Goal: Information Seeking & Learning: Learn about a topic

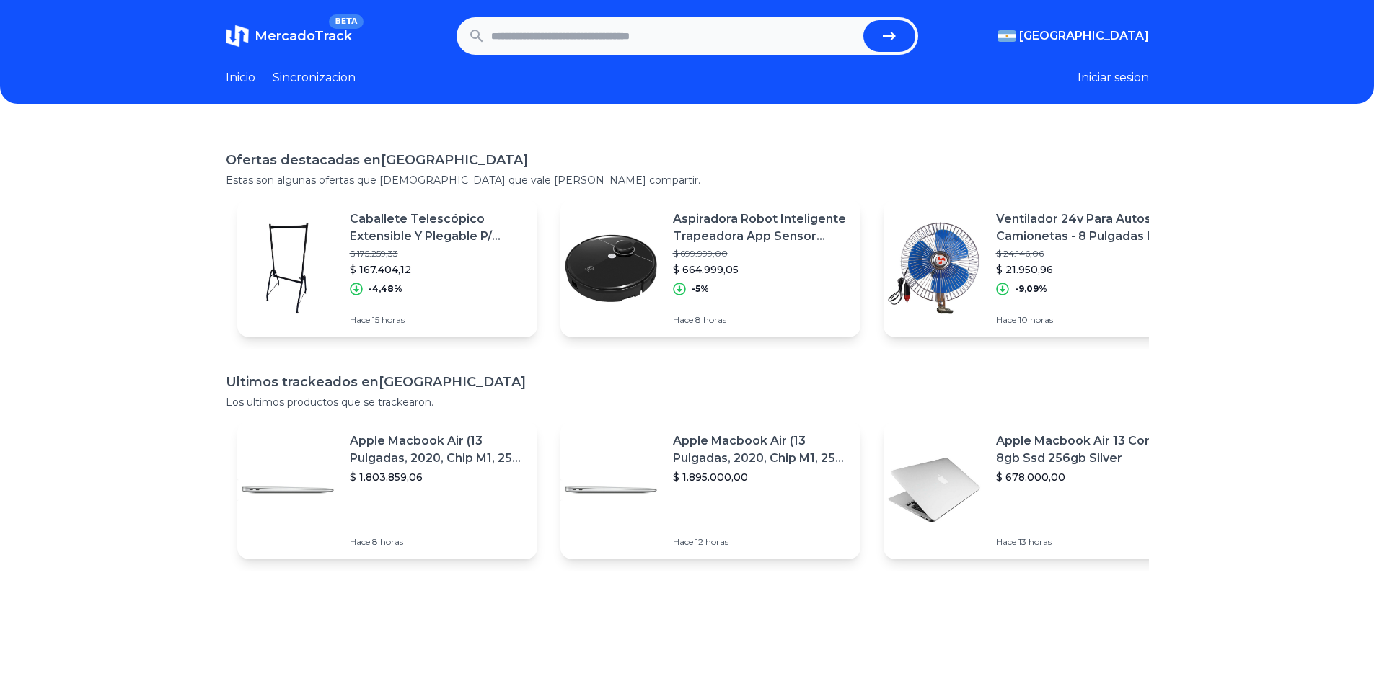
click at [548, 20] on input "text" at bounding box center [674, 36] width 366 height 32
click at [547, 29] on input "text" at bounding box center [674, 36] width 366 height 32
type input "******"
click at [863, 20] on button "submit" at bounding box center [889, 36] width 52 height 32
click at [558, 37] on input "text" at bounding box center [674, 36] width 366 height 32
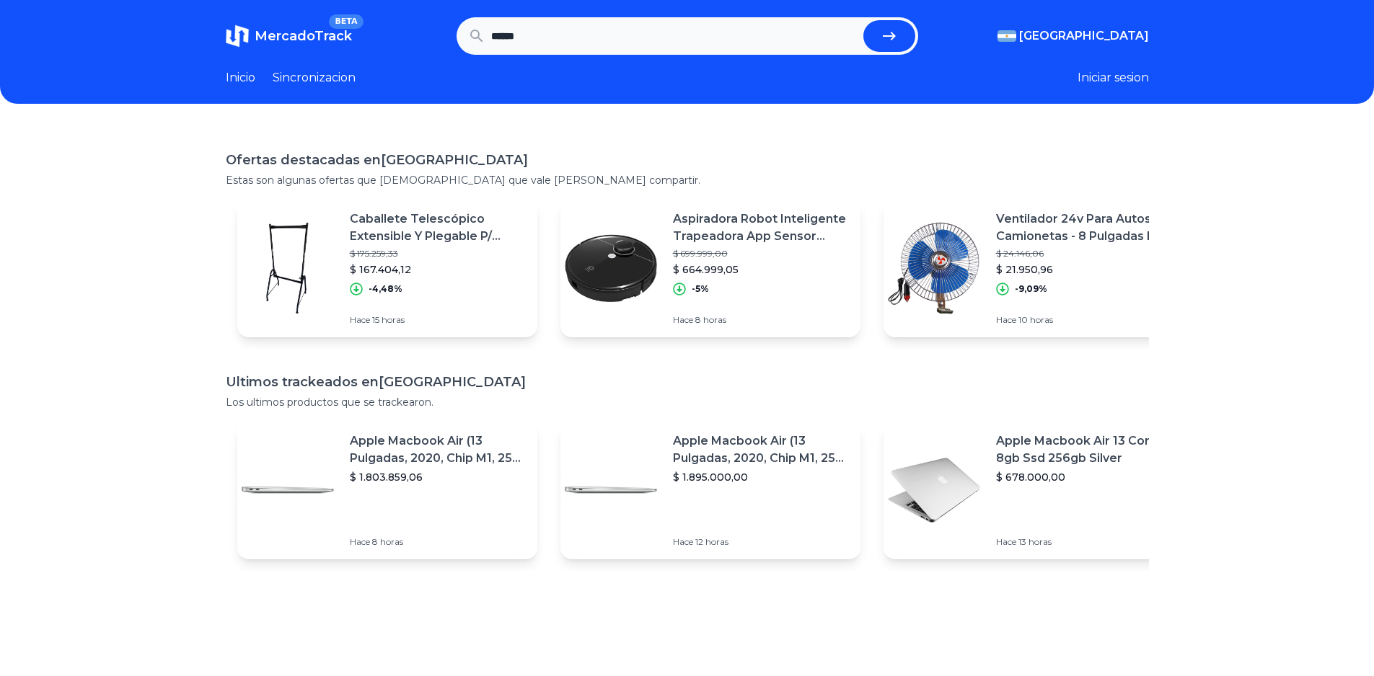
type input "******"
click at [863, 20] on button "submit" at bounding box center [889, 36] width 52 height 32
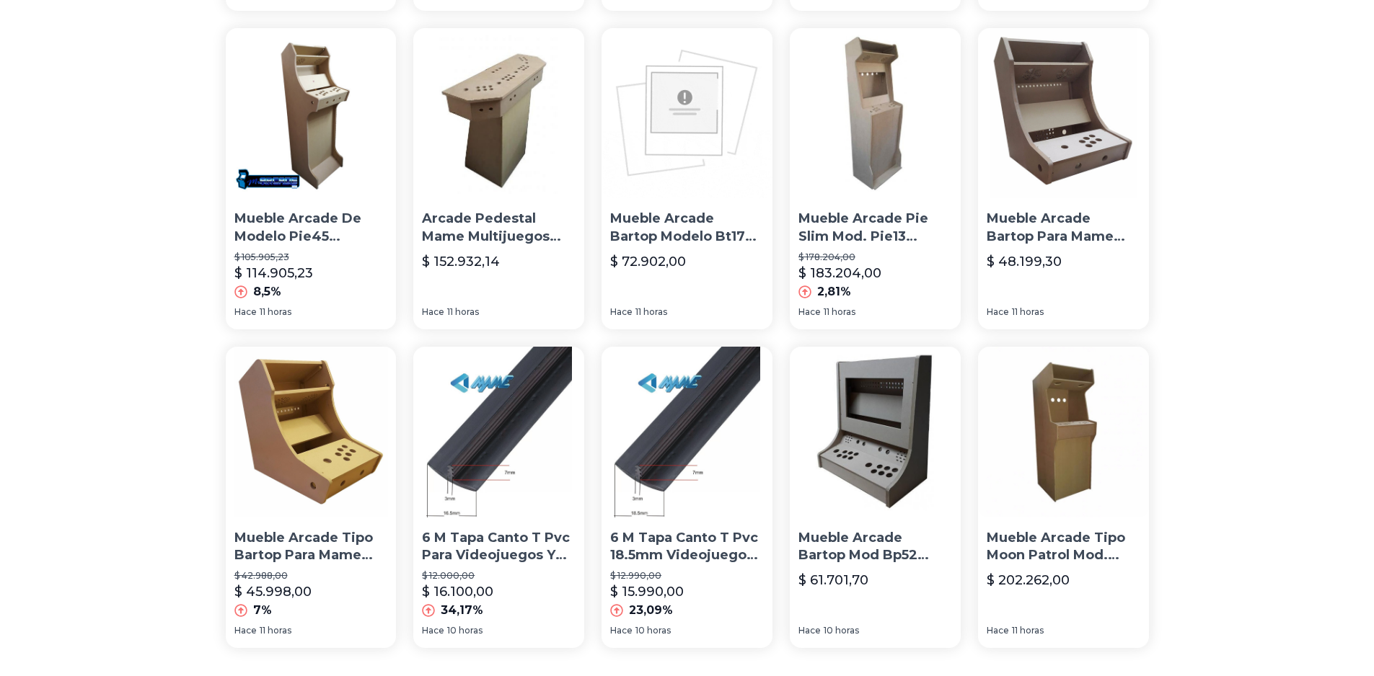
scroll to position [957, 0]
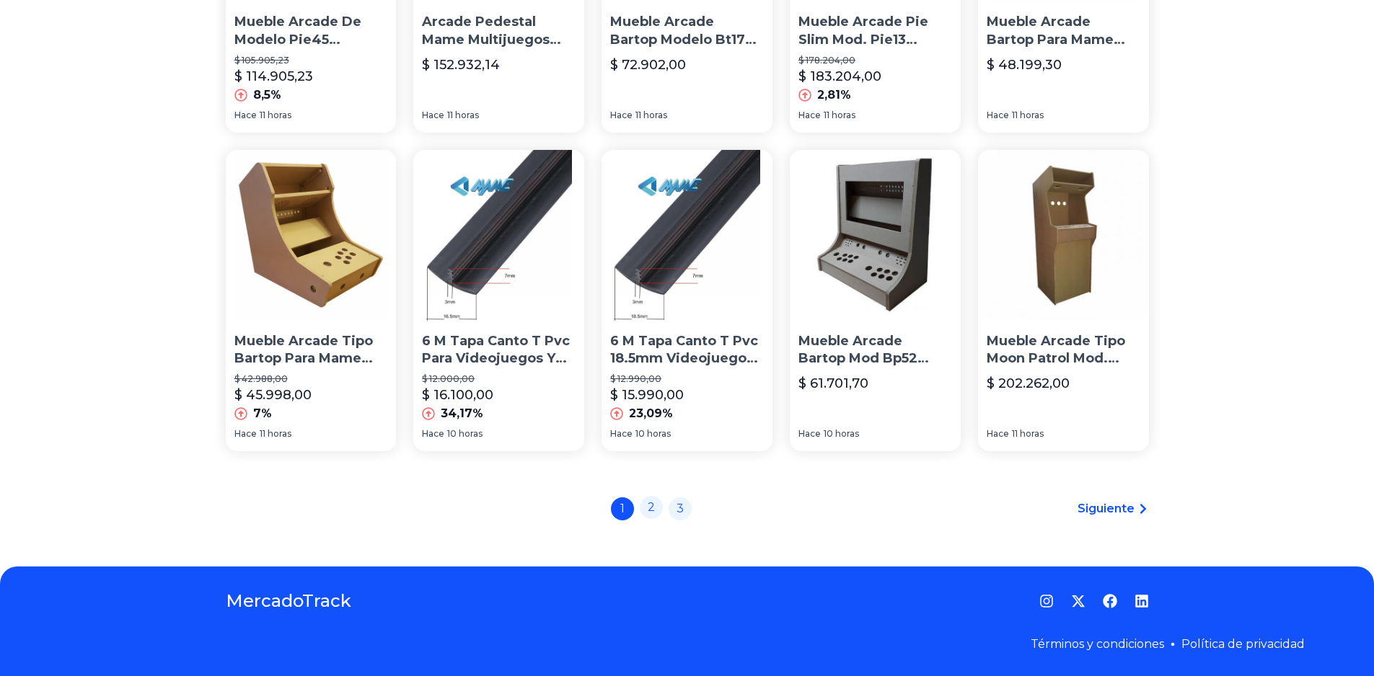
drag, startPoint x: 652, startPoint y: 508, endPoint x: 787, endPoint y: 301, distance: 247.4
click at [653, 508] on link "2" at bounding box center [651, 507] width 23 height 23
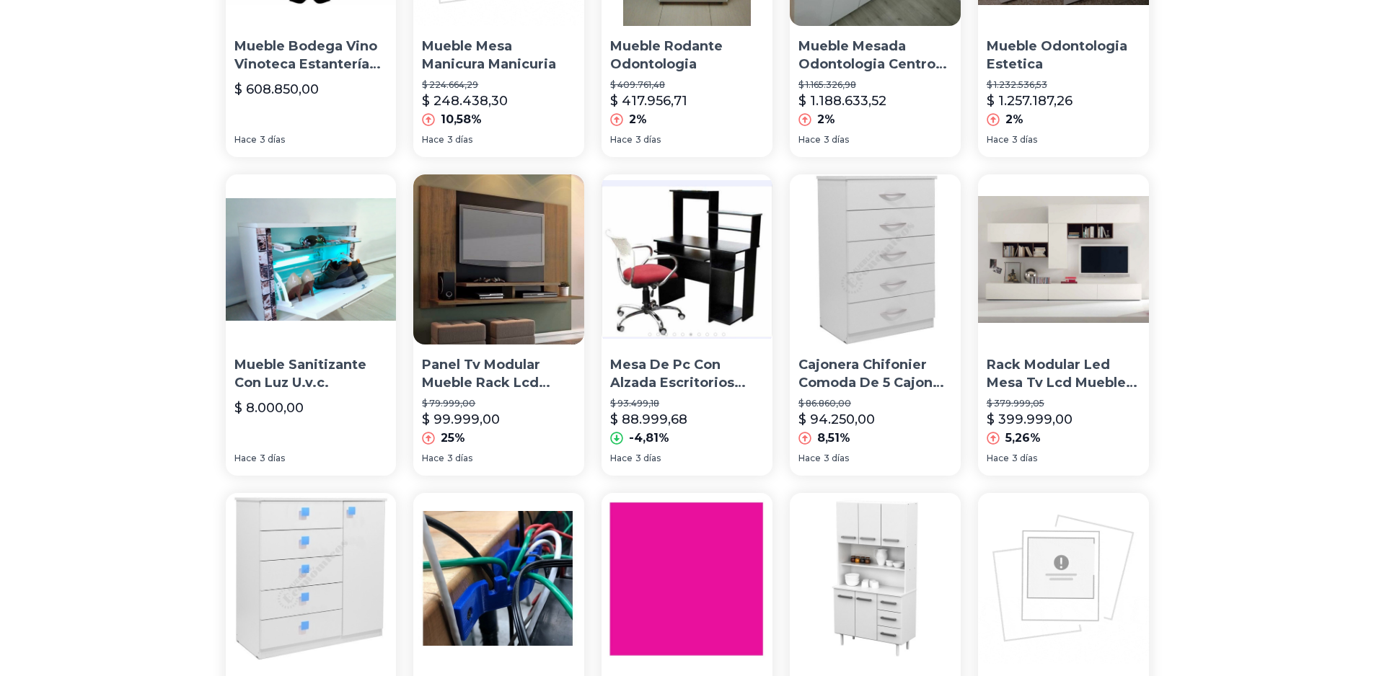
scroll to position [937, 0]
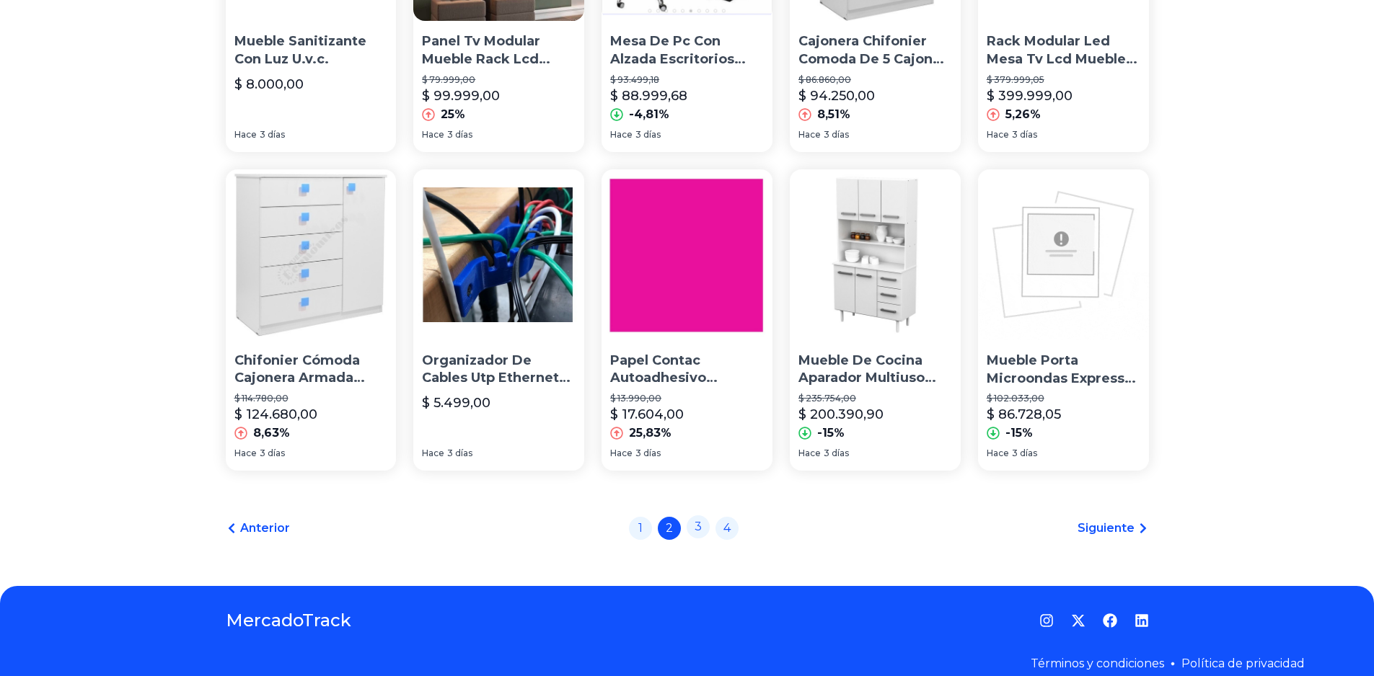
click at [699, 529] on link "3" at bounding box center [697, 527] width 23 height 23
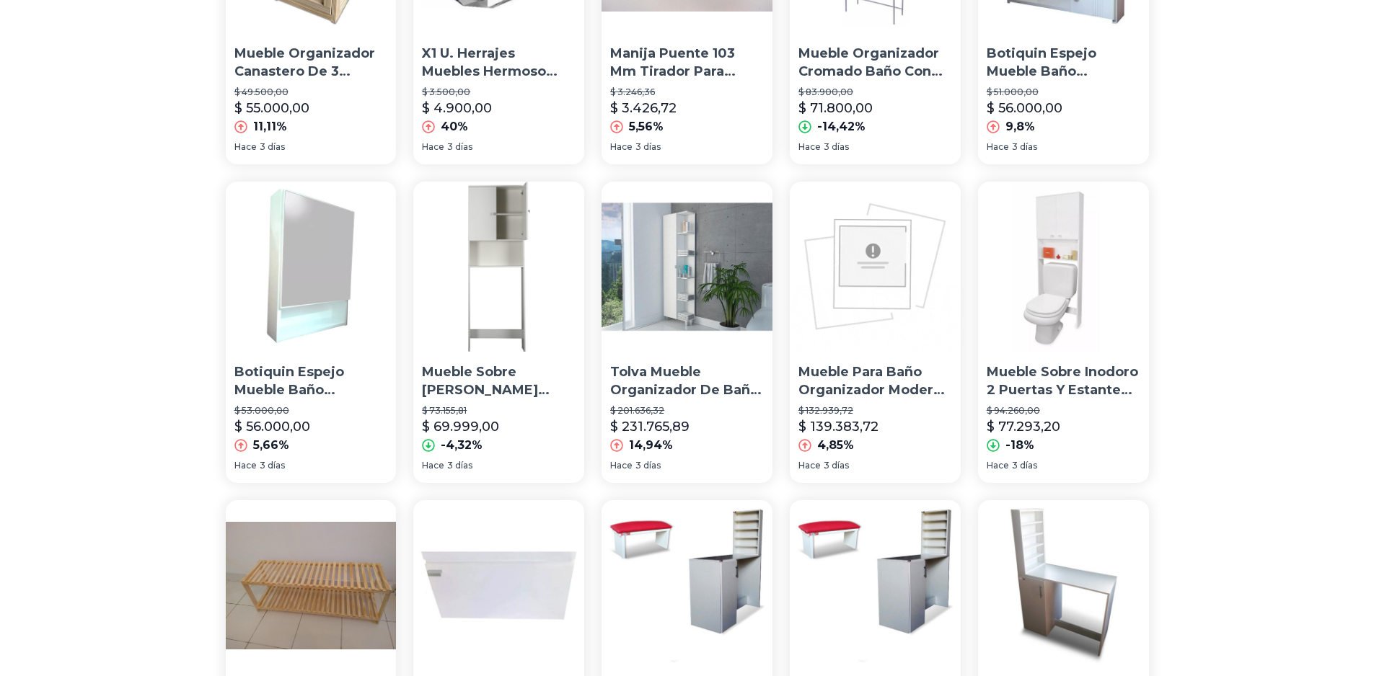
scroll to position [957, 0]
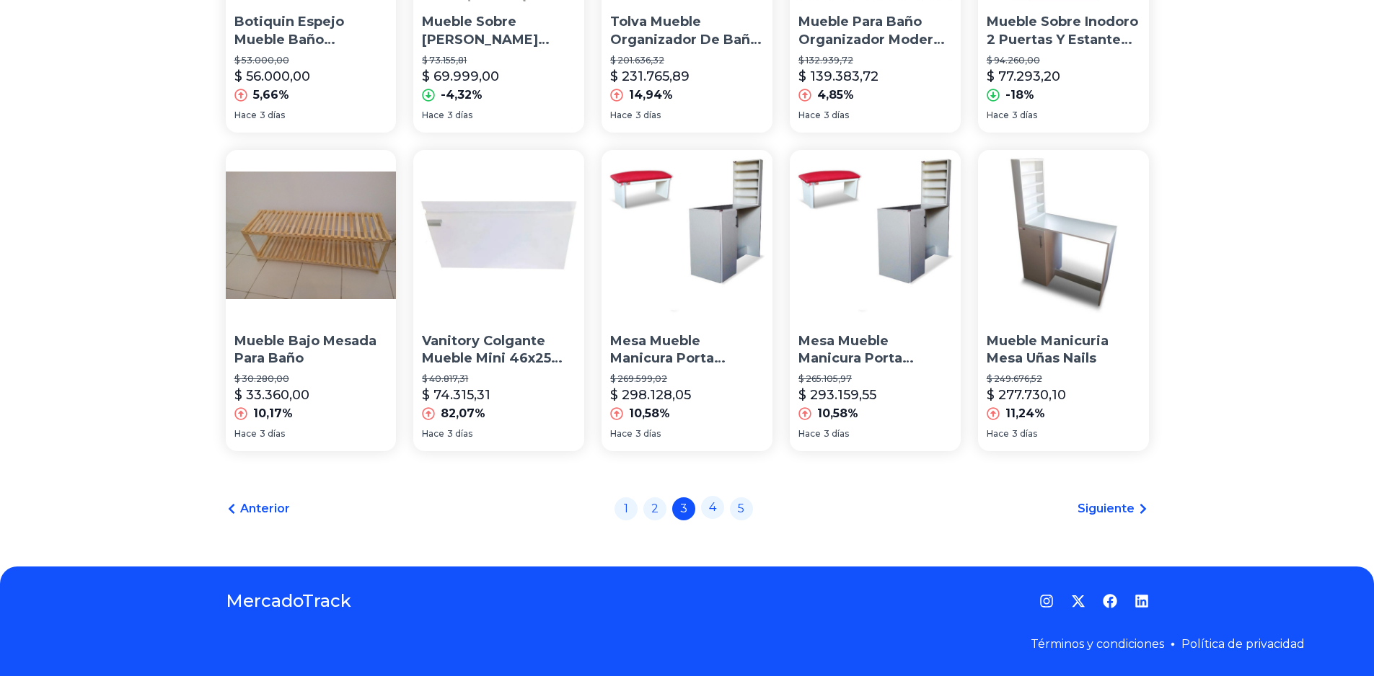
click at [718, 508] on link "4" at bounding box center [712, 507] width 23 height 23
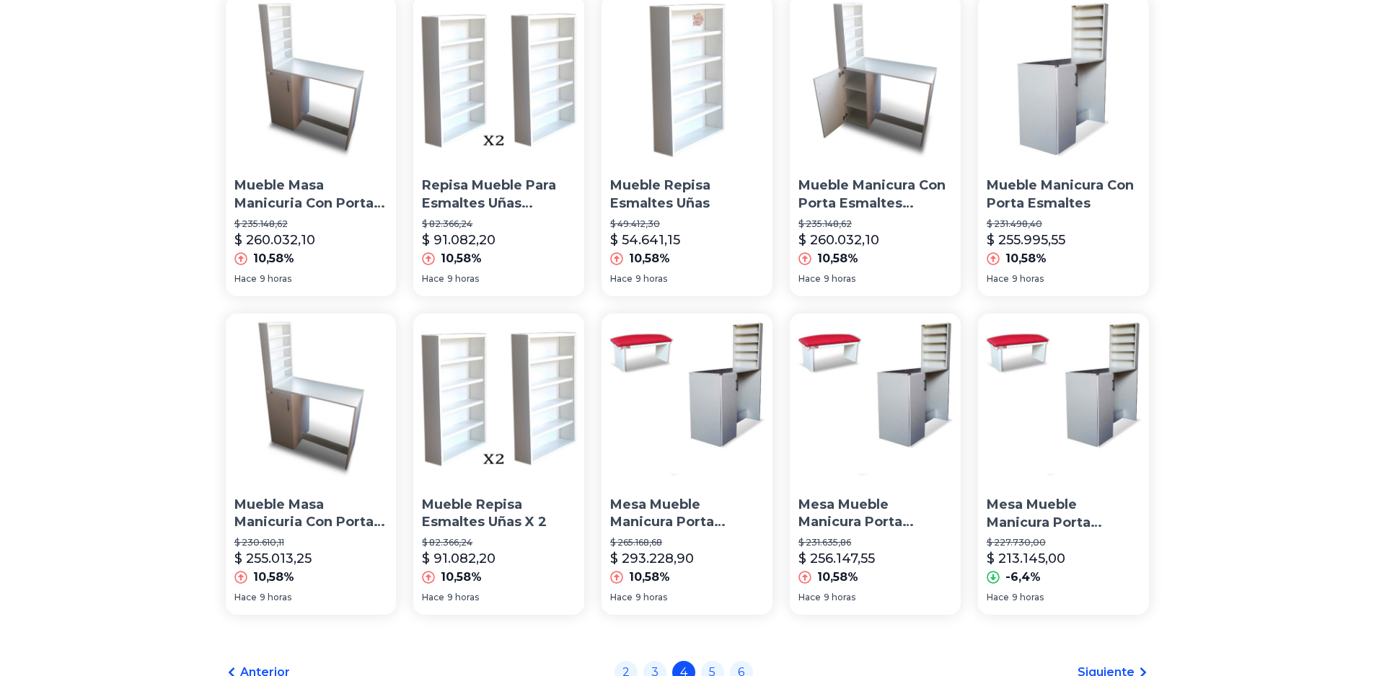
scroll to position [957, 0]
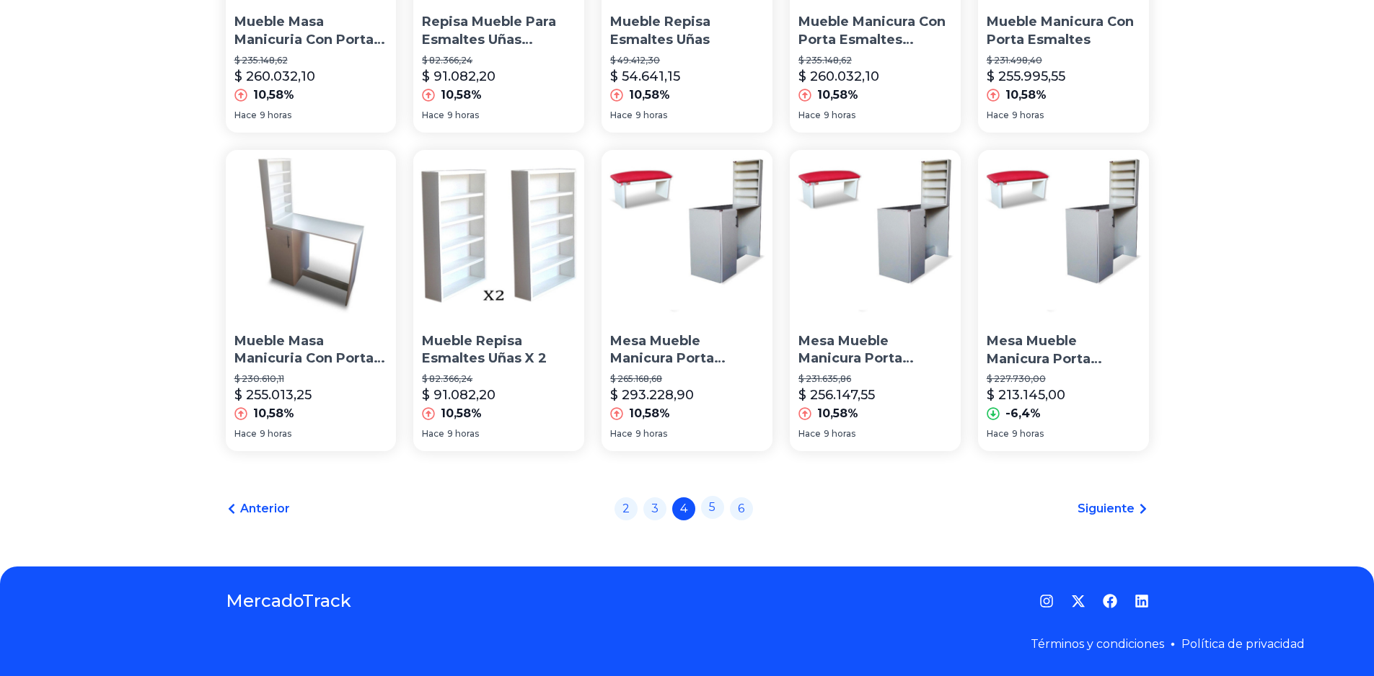
click at [717, 506] on link "5" at bounding box center [712, 507] width 23 height 23
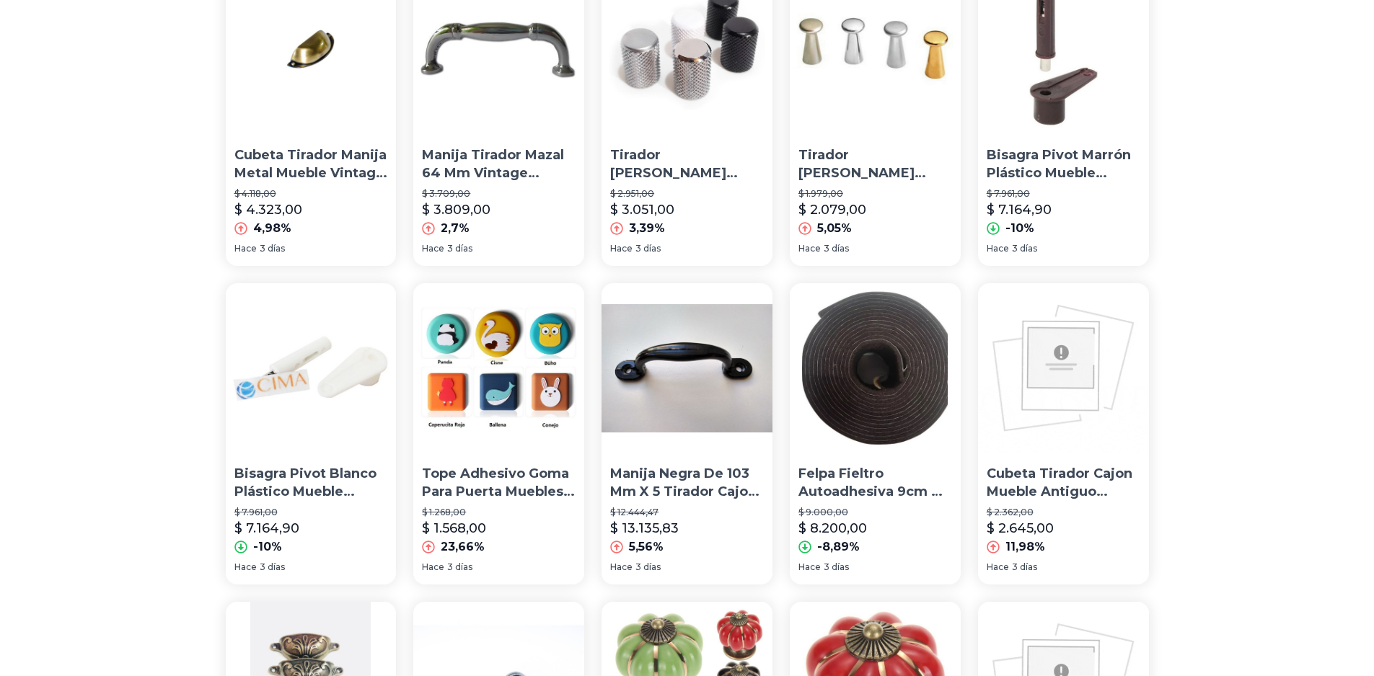
scroll to position [937, 0]
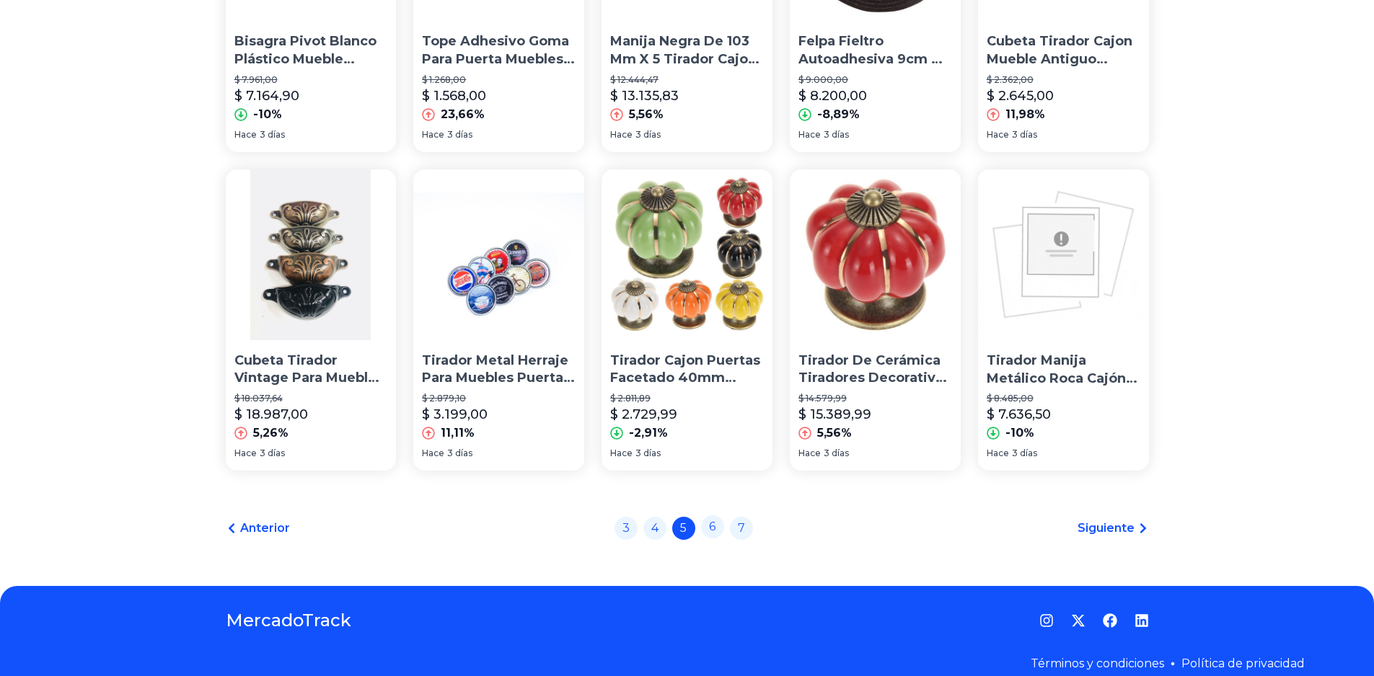
click at [721, 534] on link "6" at bounding box center [712, 527] width 23 height 23
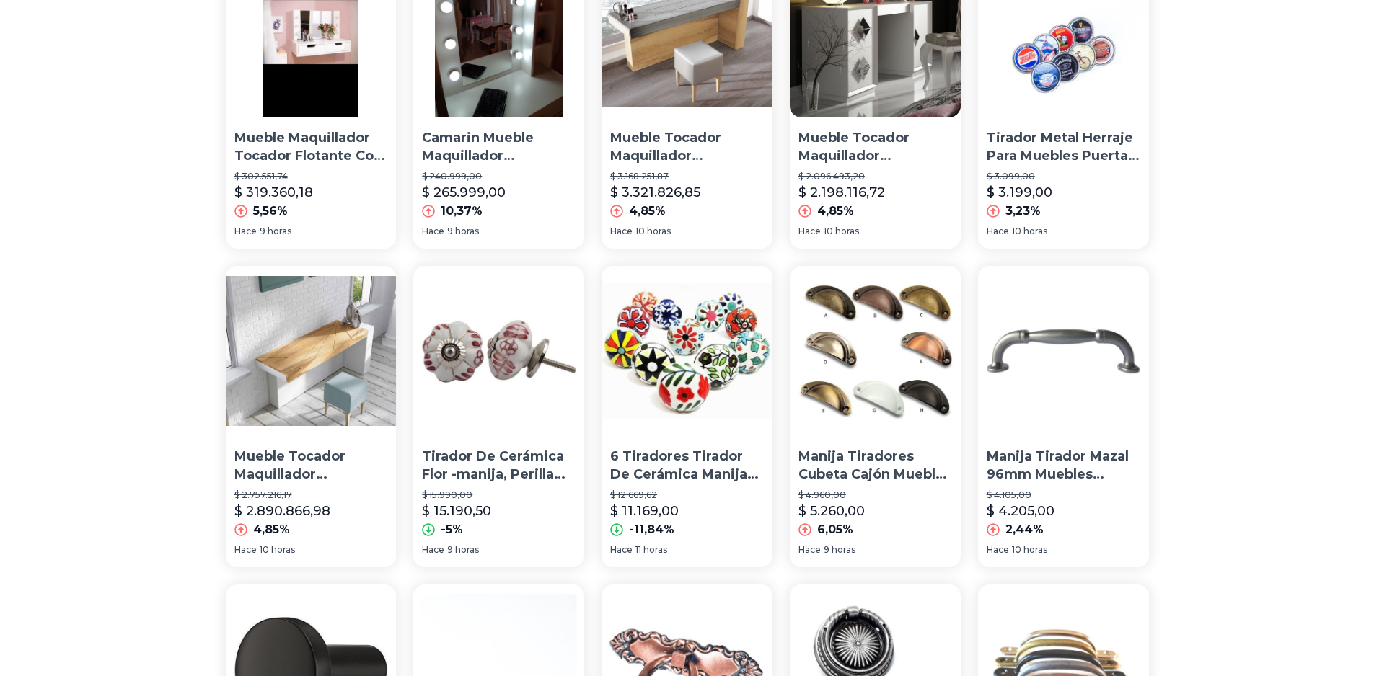
scroll to position [865, 0]
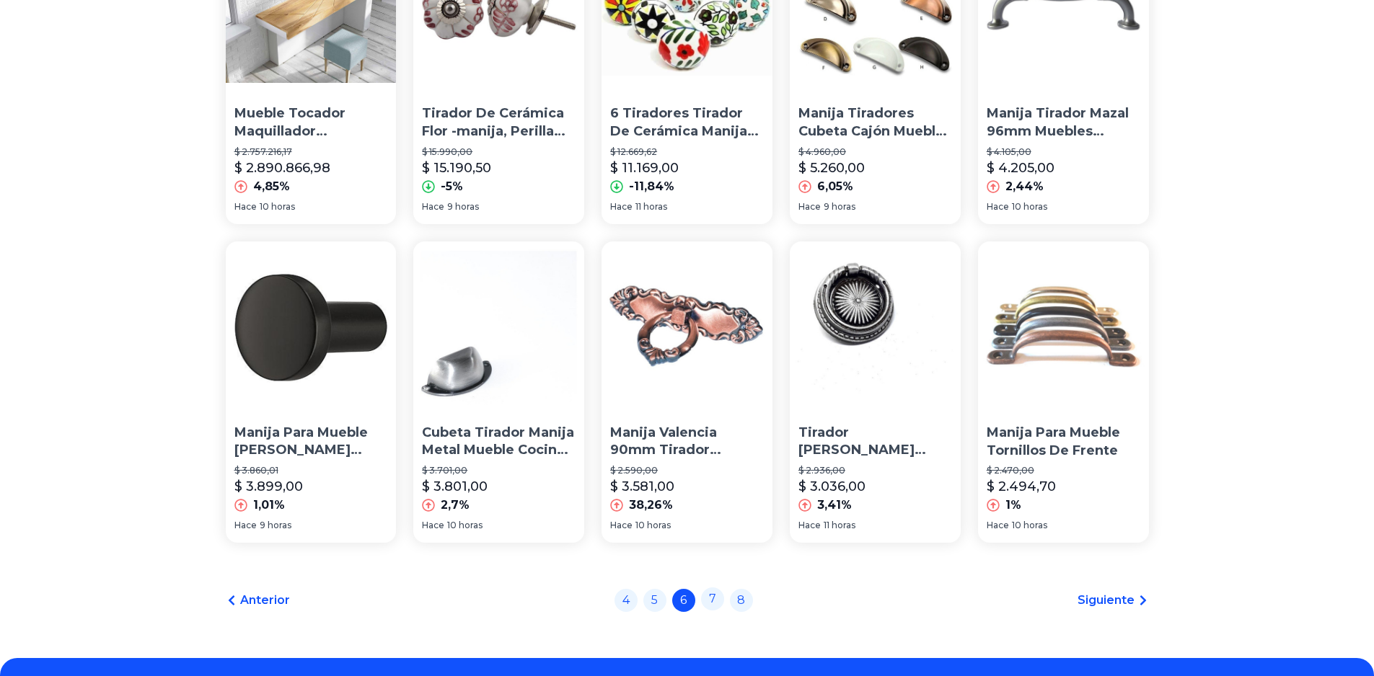
click at [715, 604] on link "7" at bounding box center [712, 599] width 23 height 23
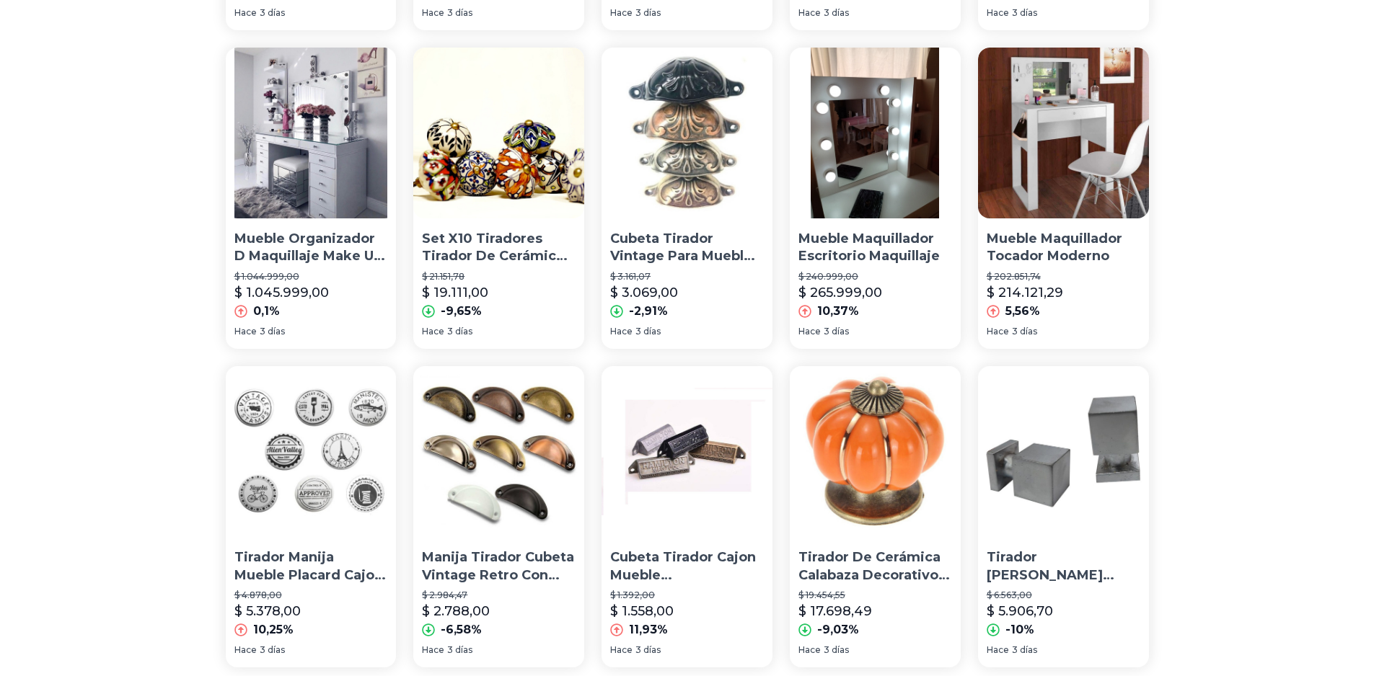
scroll to position [957, 0]
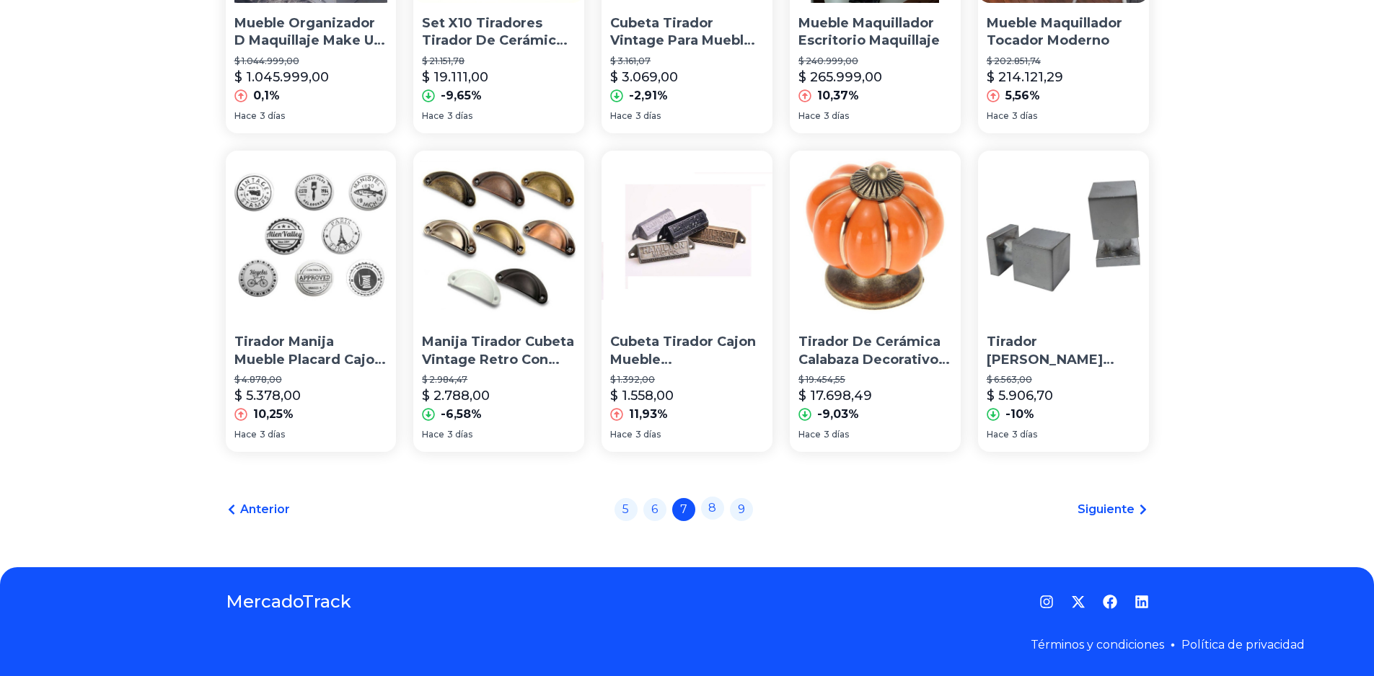
click at [715, 510] on link "8" at bounding box center [712, 508] width 23 height 23
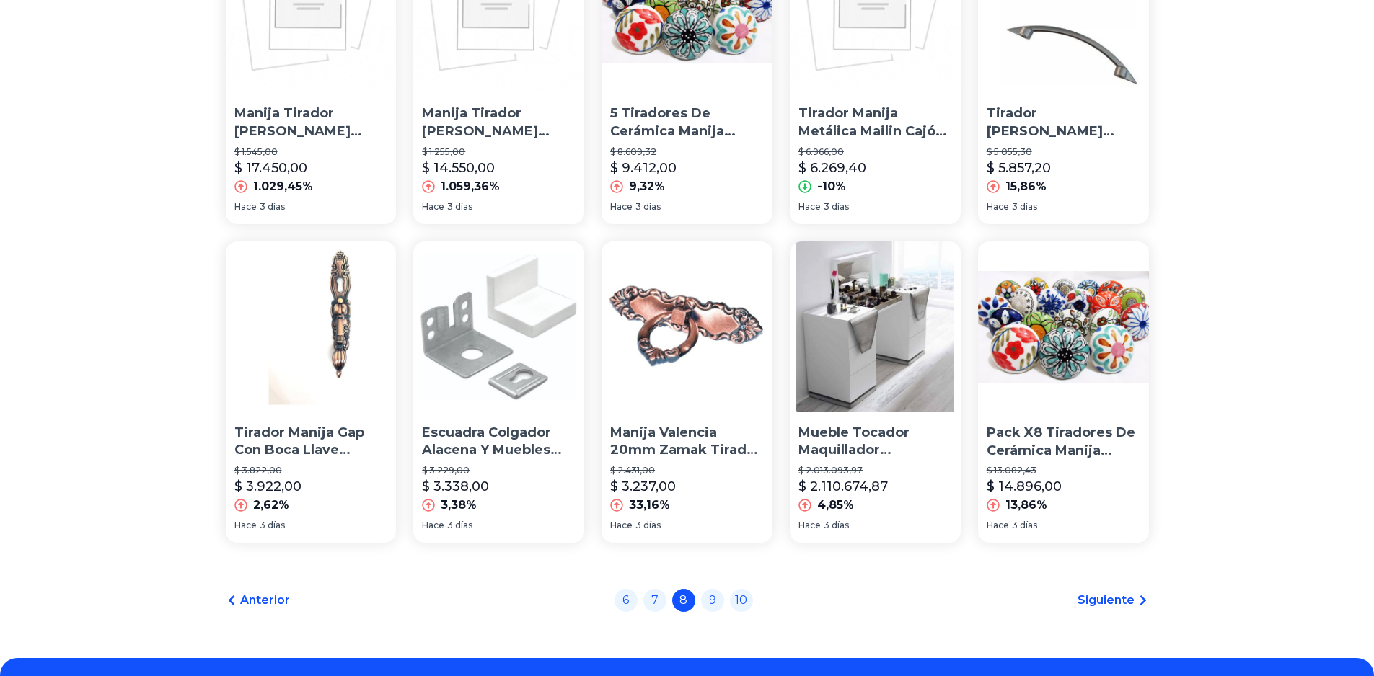
scroll to position [957, 0]
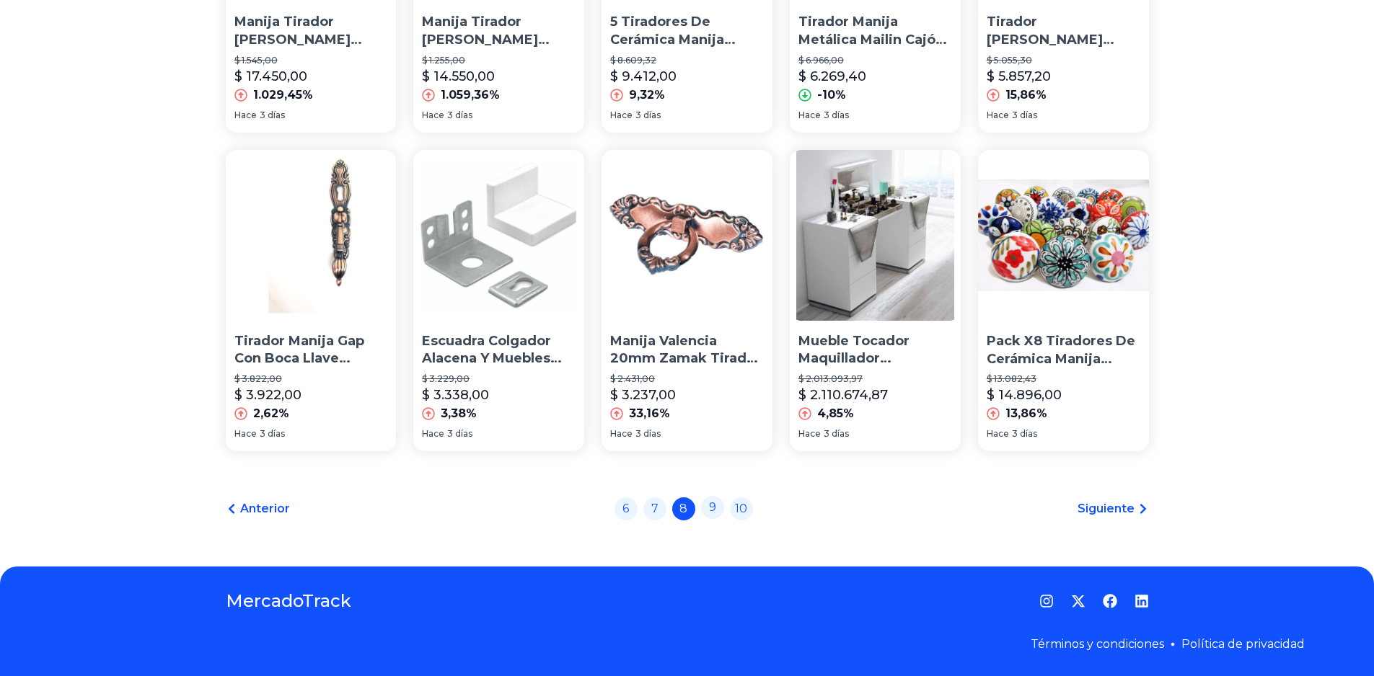
click at [712, 513] on link "9" at bounding box center [712, 507] width 23 height 23
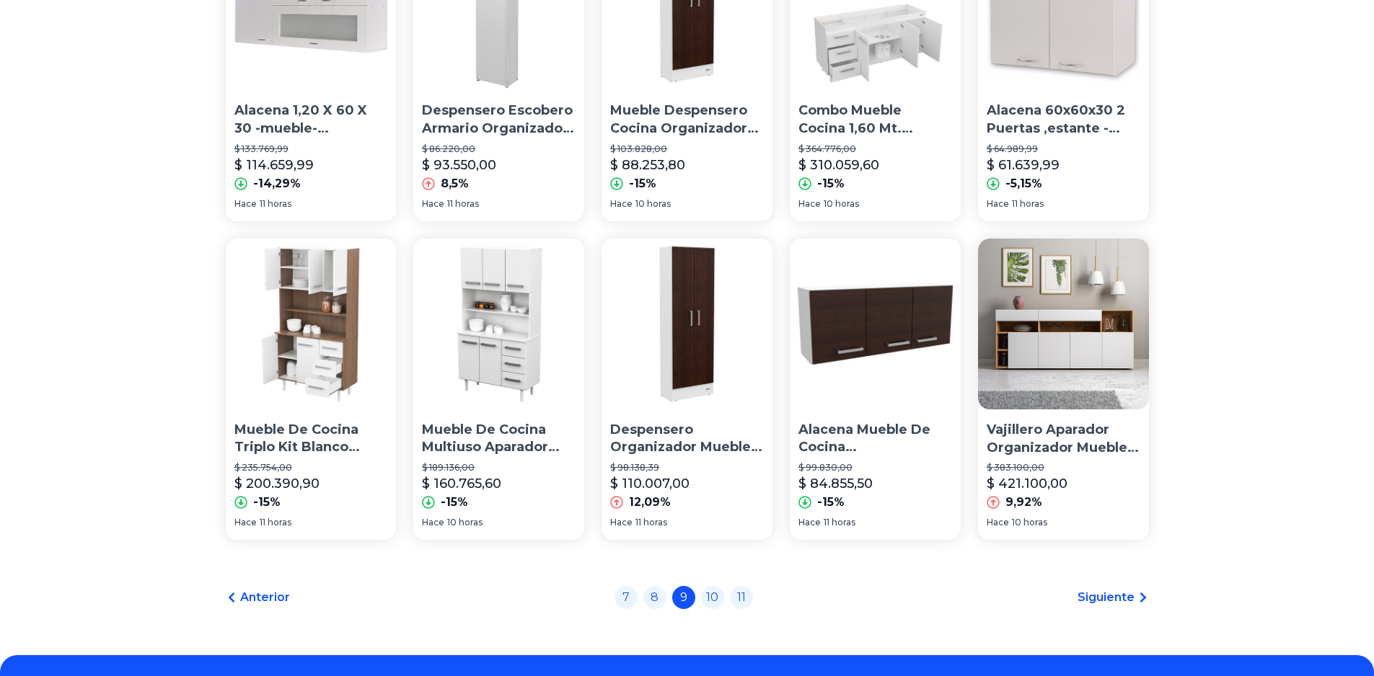
scroll to position [957, 0]
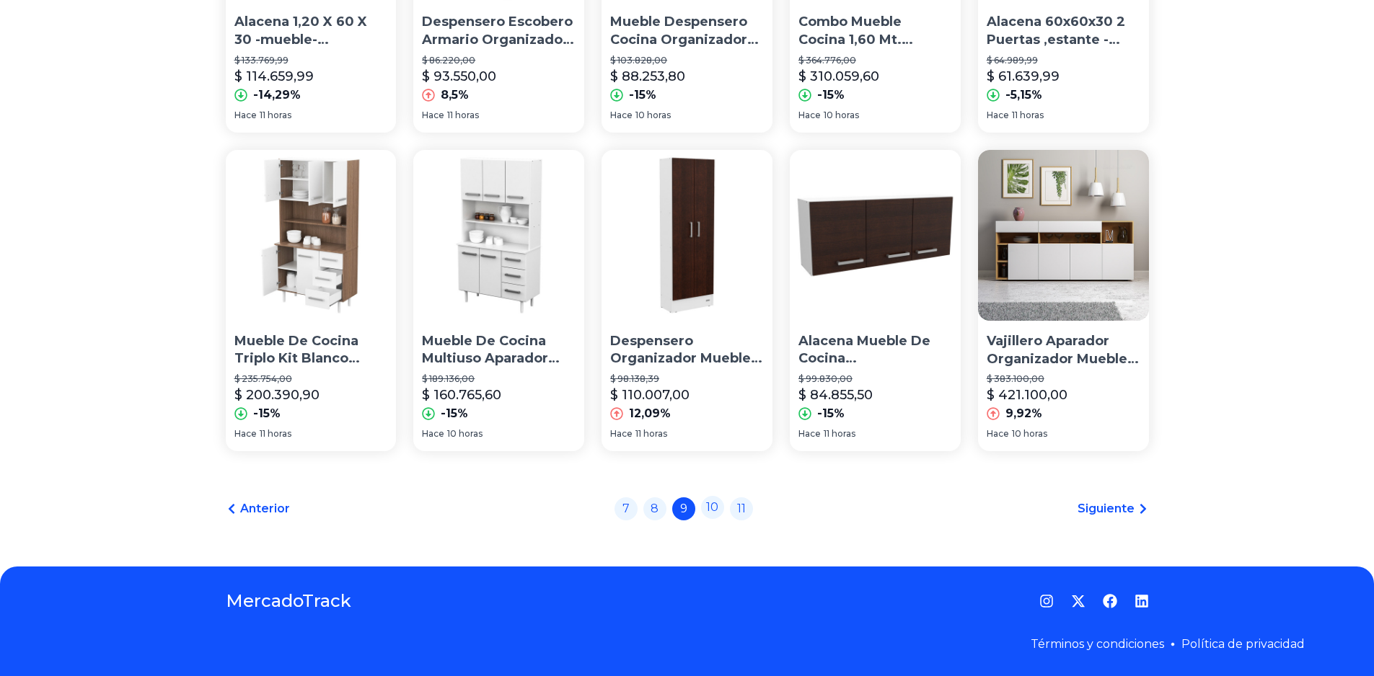
click at [712, 512] on link "10" at bounding box center [712, 507] width 23 height 23
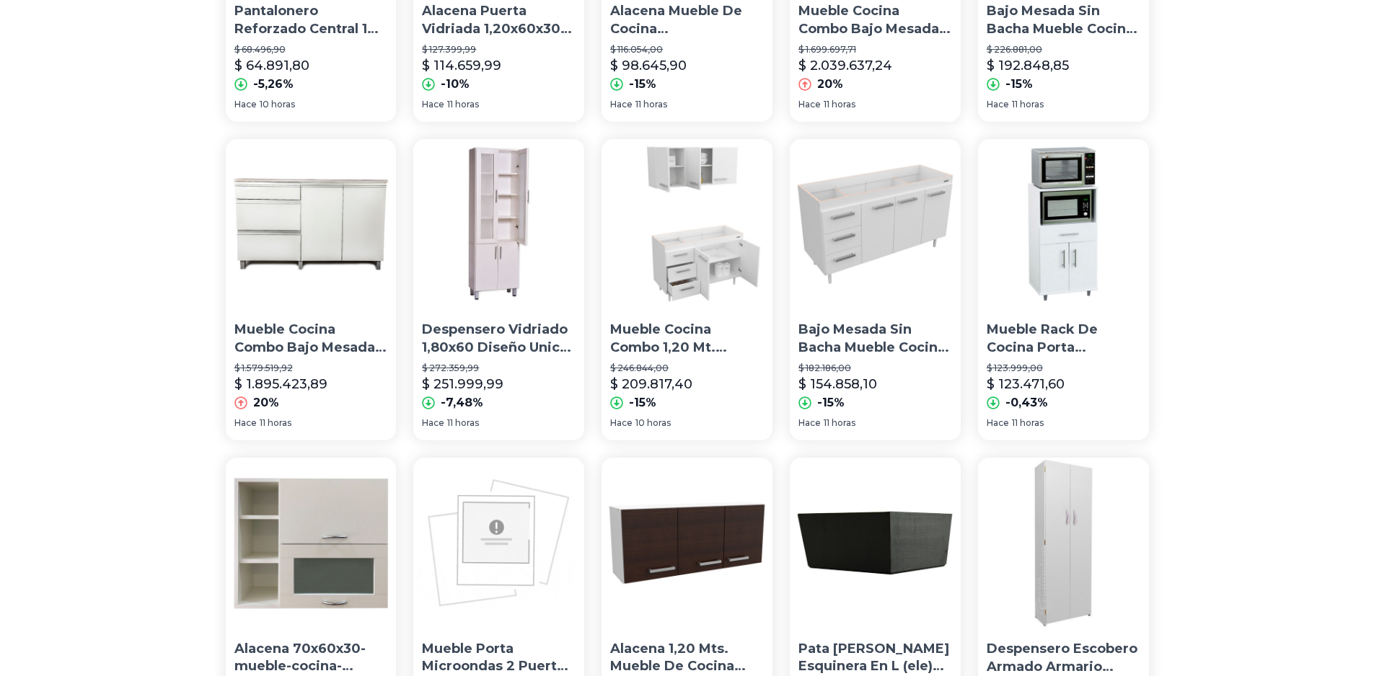
scroll to position [957, 0]
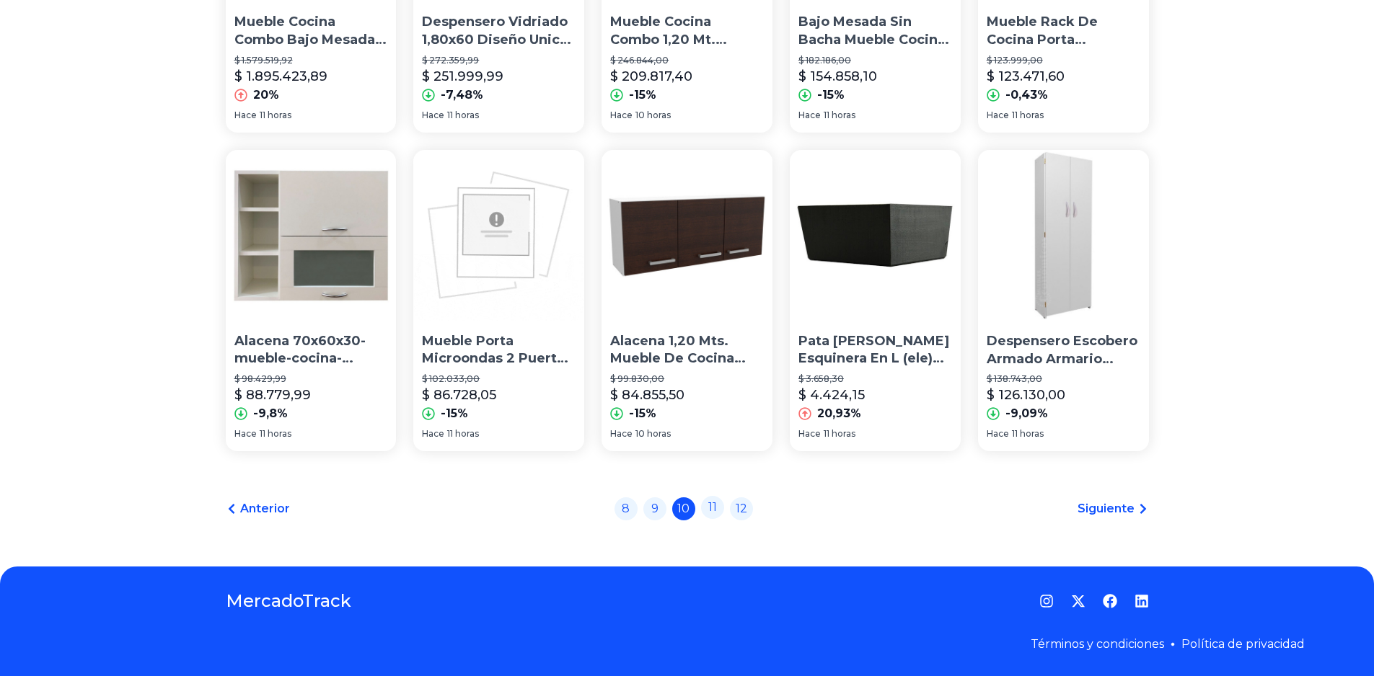
click at [724, 513] on link "11" at bounding box center [712, 507] width 23 height 23
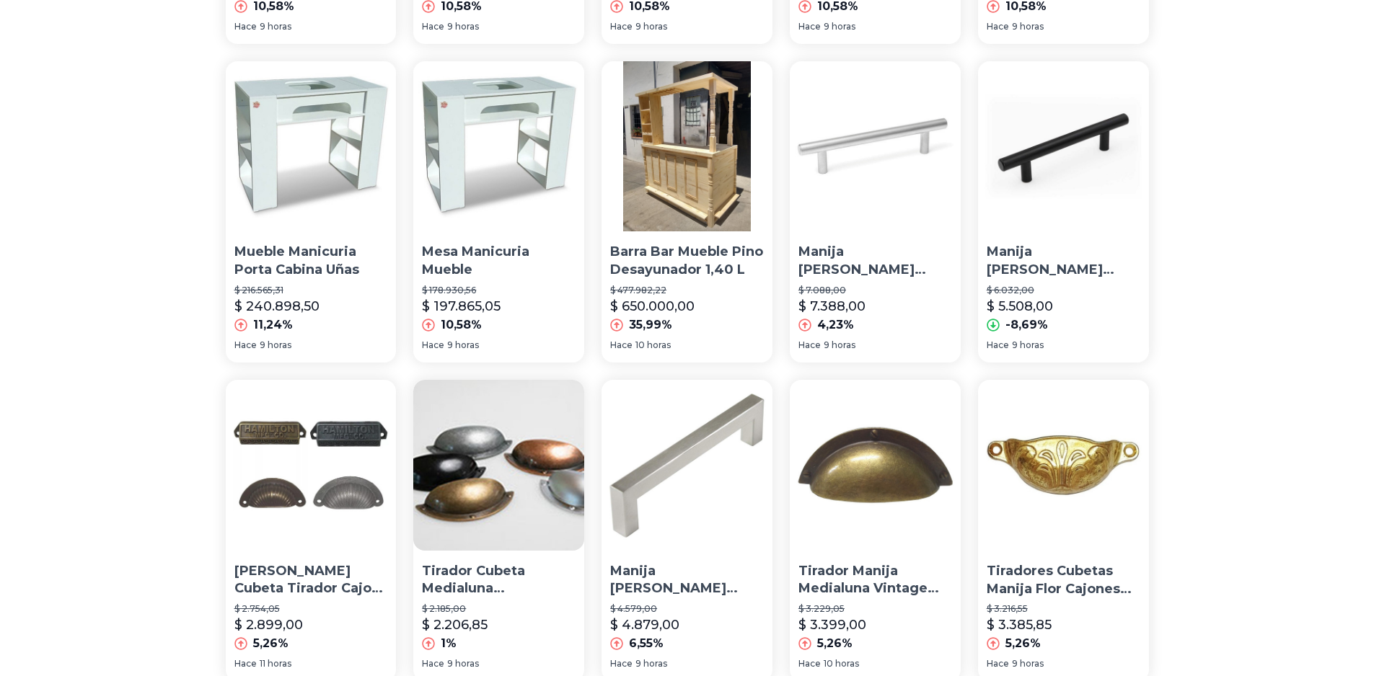
scroll to position [865, 0]
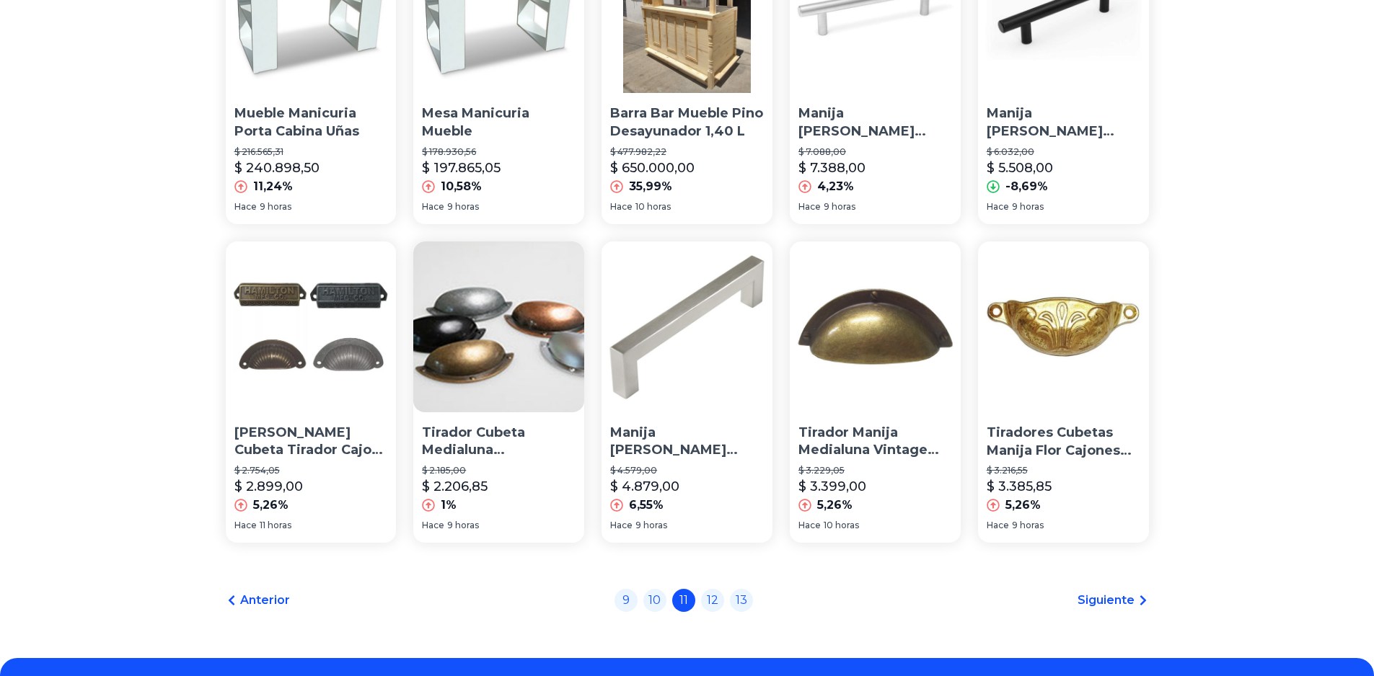
drag, startPoint x: 715, startPoint y: 603, endPoint x: 733, endPoint y: 510, distance: 95.6
click at [715, 604] on link "12" at bounding box center [712, 600] width 23 height 23
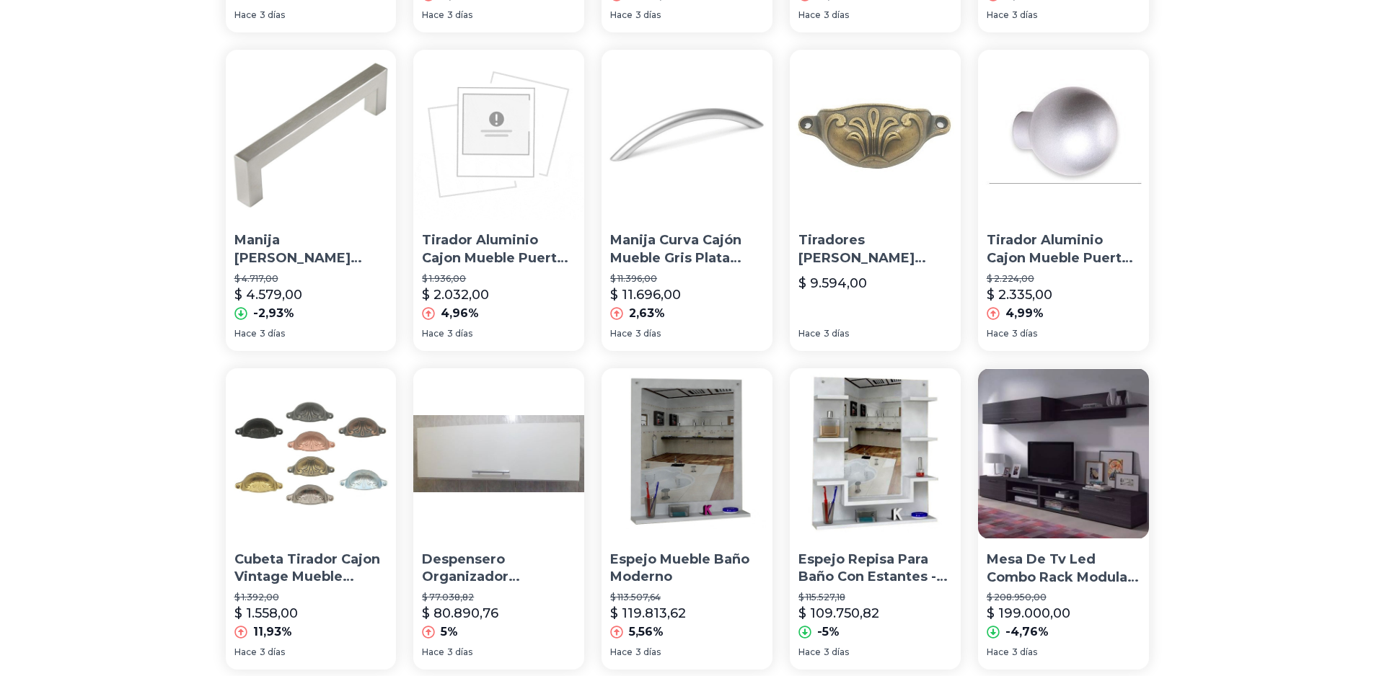
scroll to position [865, 0]
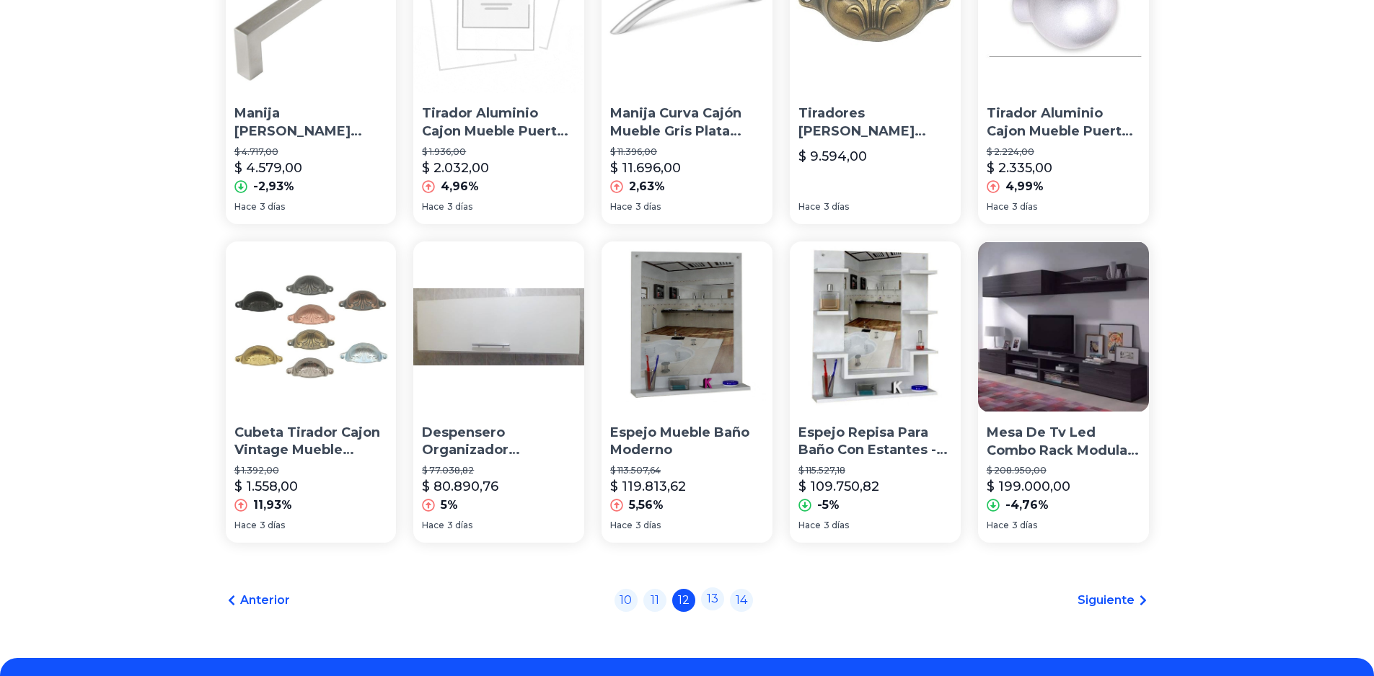
click at [720, 606] on link "13" at bounding box center [712, 599] width 23 height 23
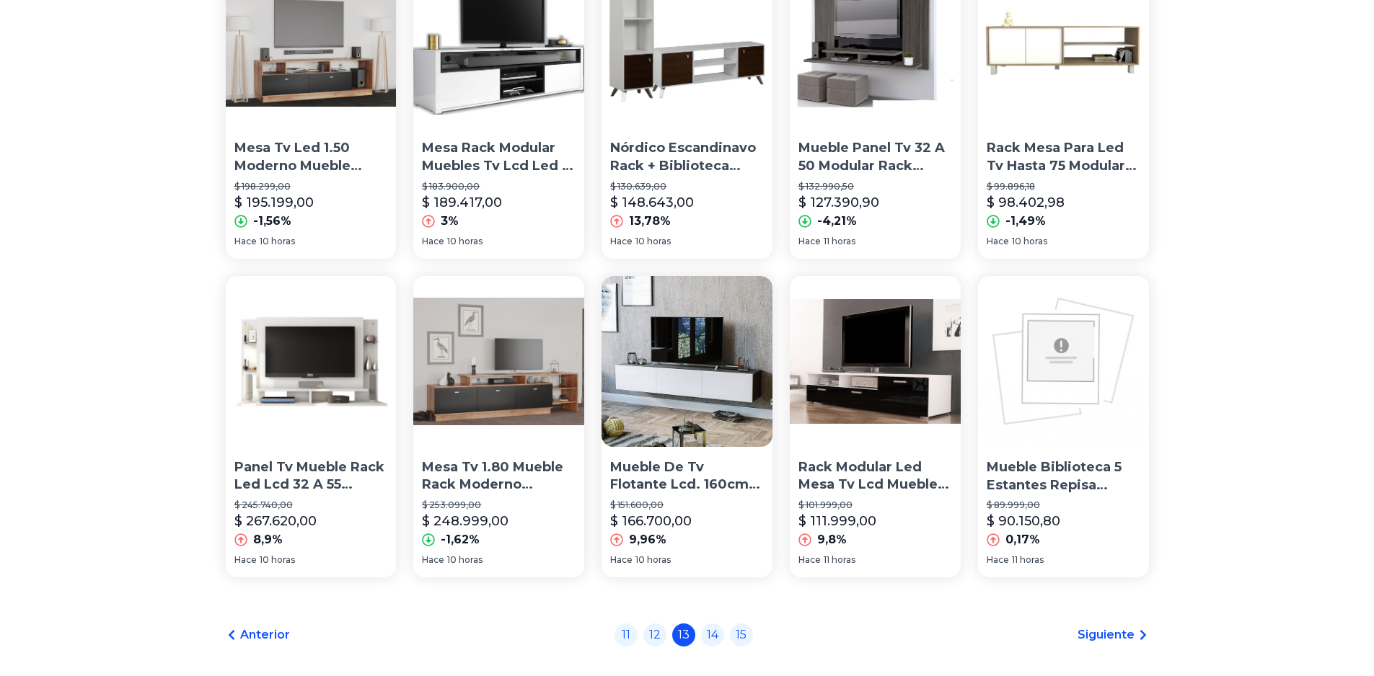
scroll to position [957, 0]
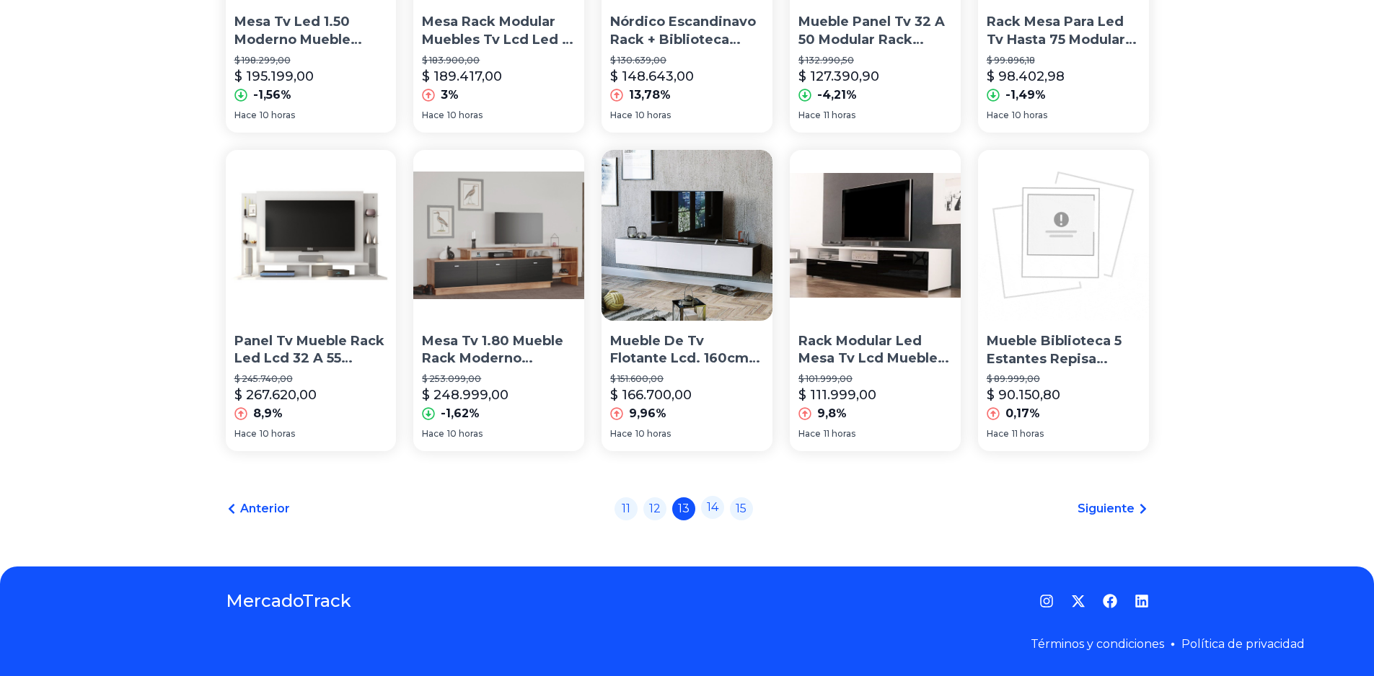
click at [716, 513] on link "14" at bounding box center [712, 507] width 23 height 23
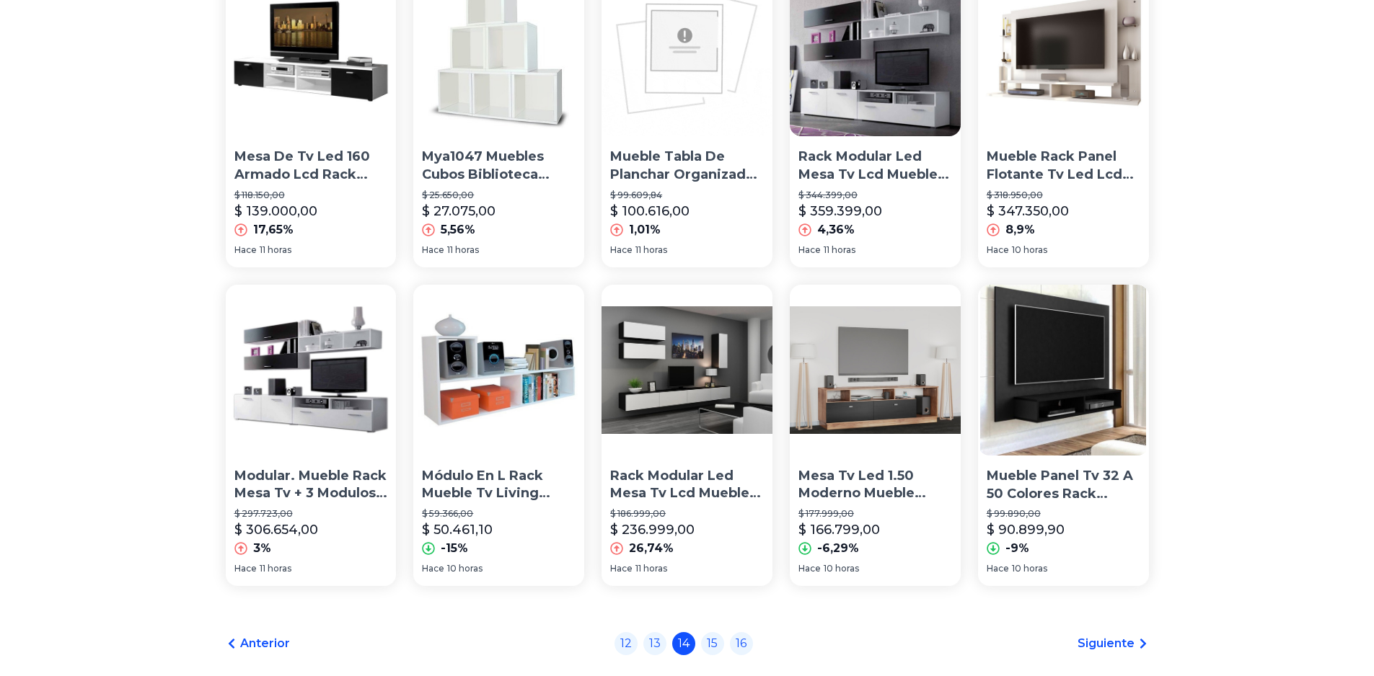
scroll to position [937, 0]
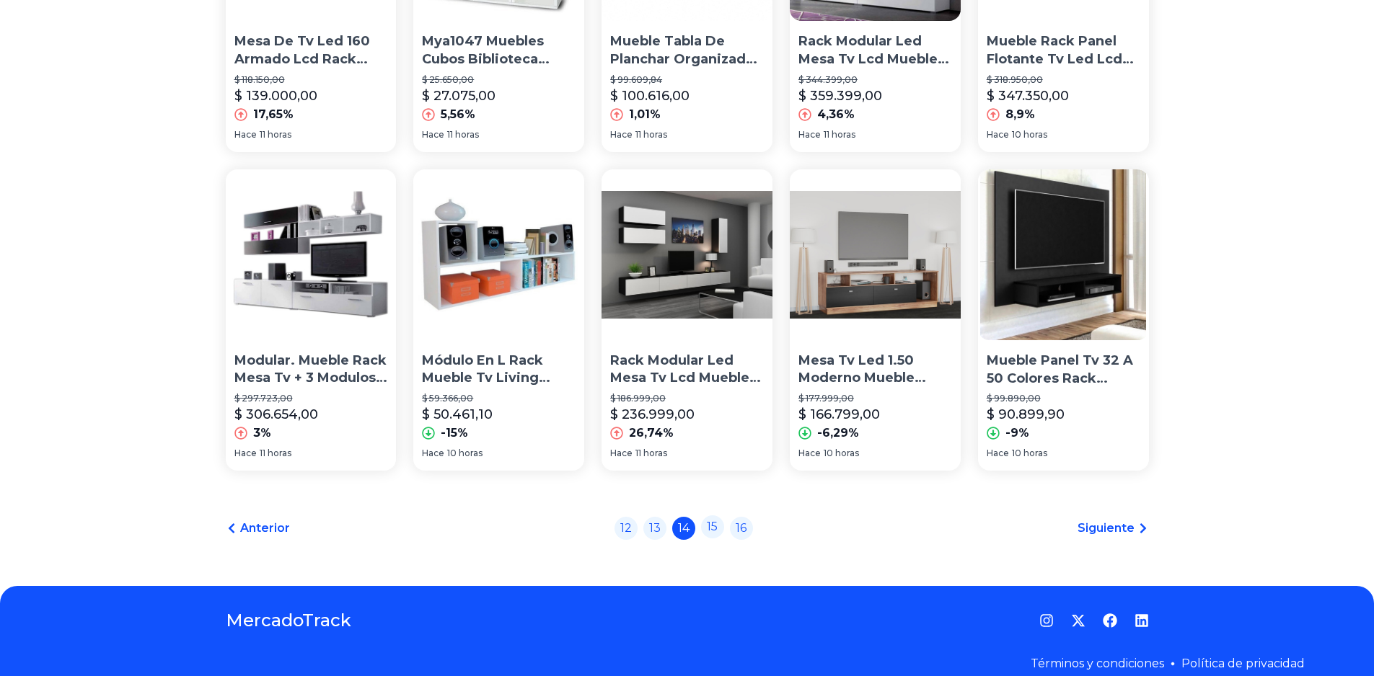
click at [717, 531] on link "15" at bounding box center [712, 527] width 23 height 23
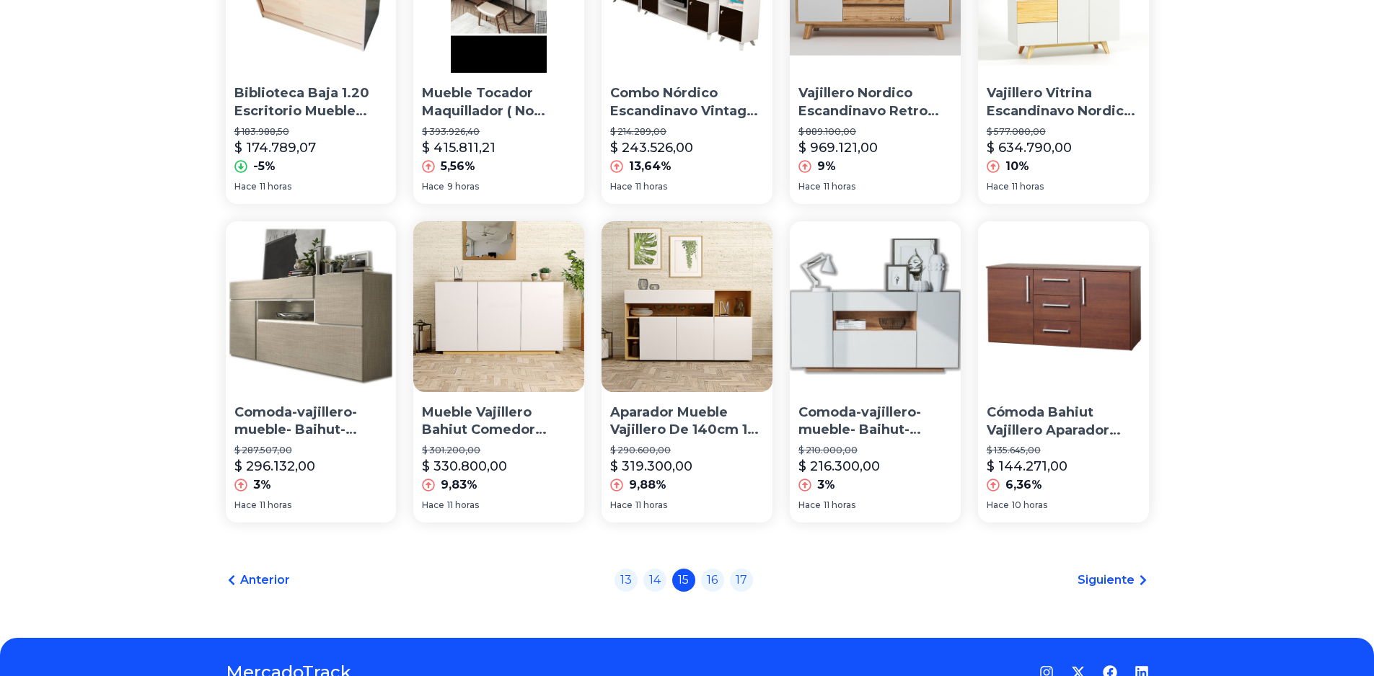
scroll to position [957, 0]
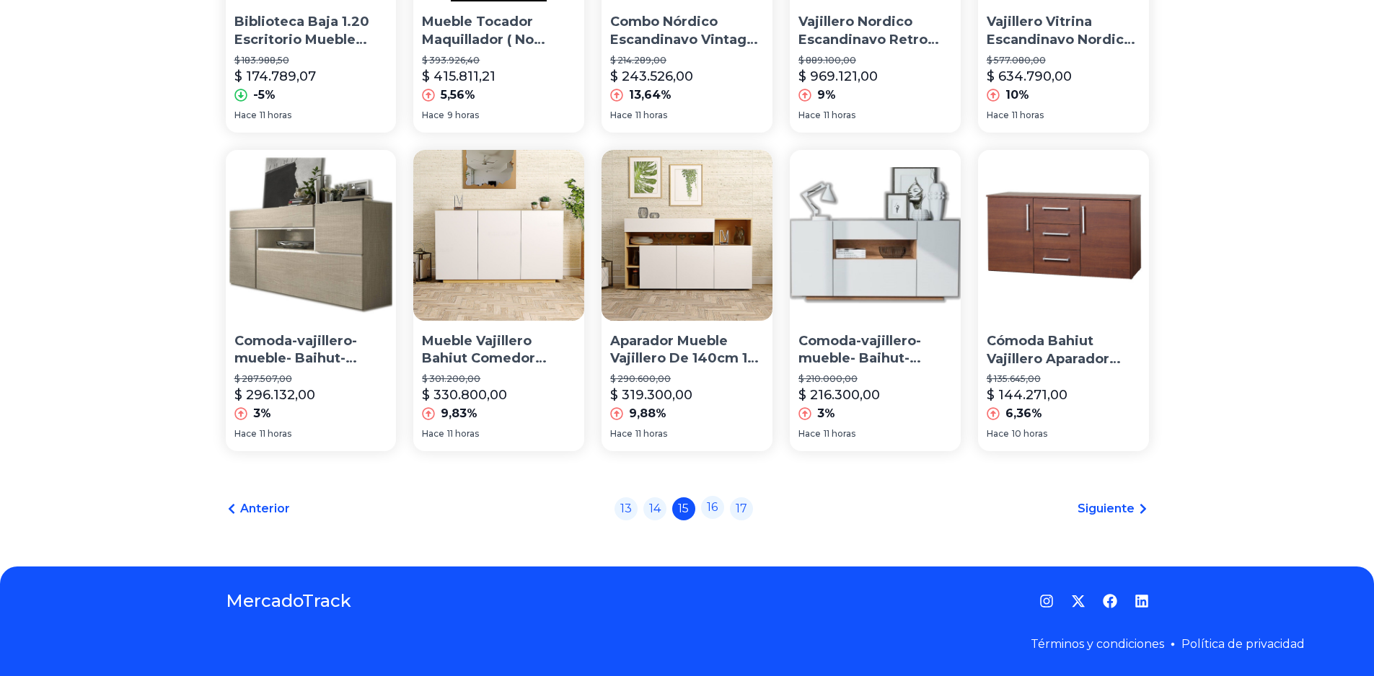
click at [717, 509] on link "16" at bounding box center [712, 507] width 23 height 23
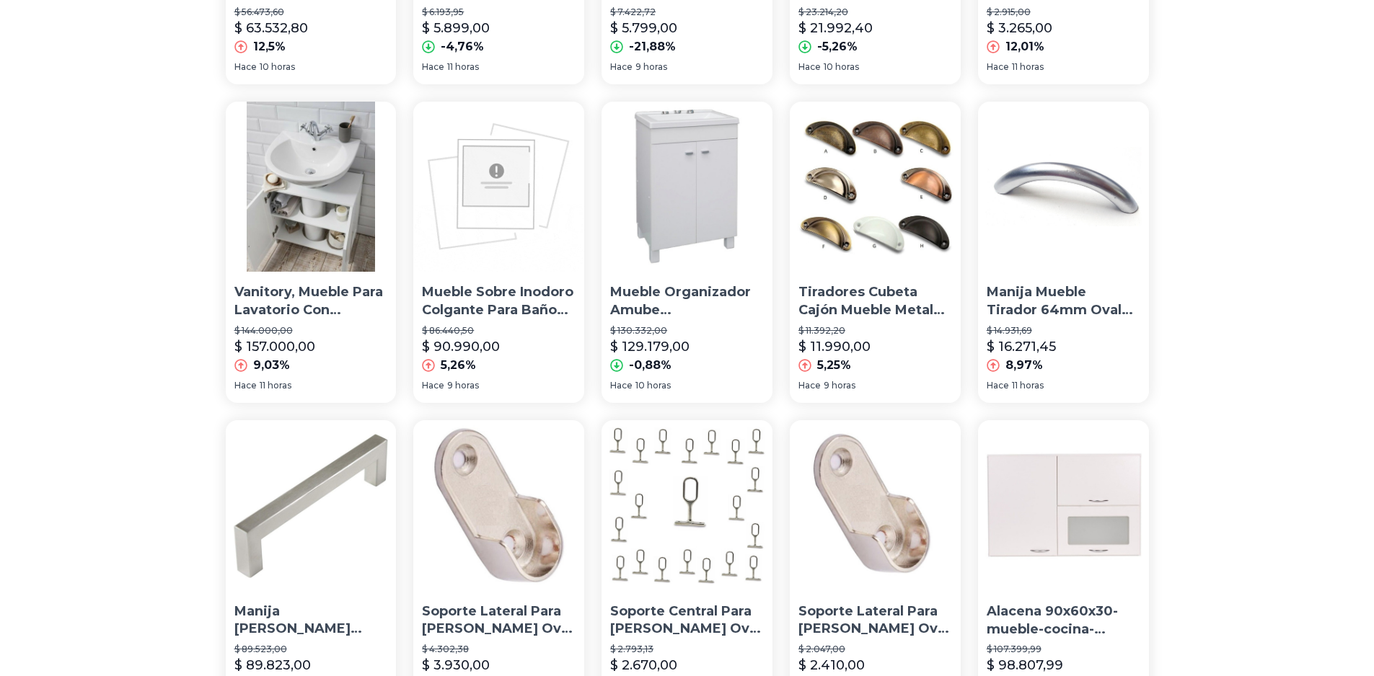
scroll to position [957, 0]
